Goal: Task Accomplishment & Management: Use online tool/utility

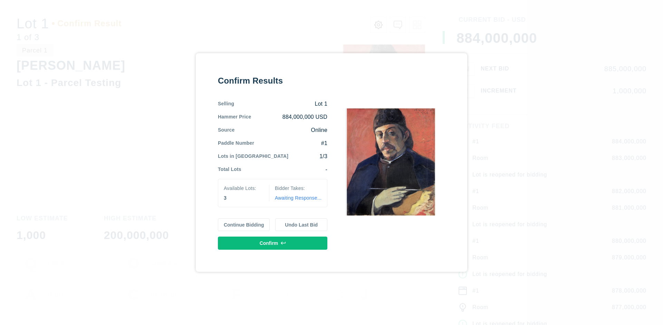
click at [244, 224] on button "Continue Bidding" at bounding box center [244, 224] width 52 height 13
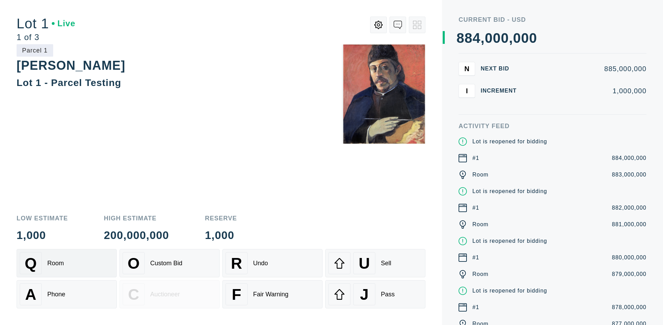
click at [67, 263] on div "Q Room" at bounding box center [67, 263] width 94 height 22
